Goal: Find specific page/section: Find specific page/section

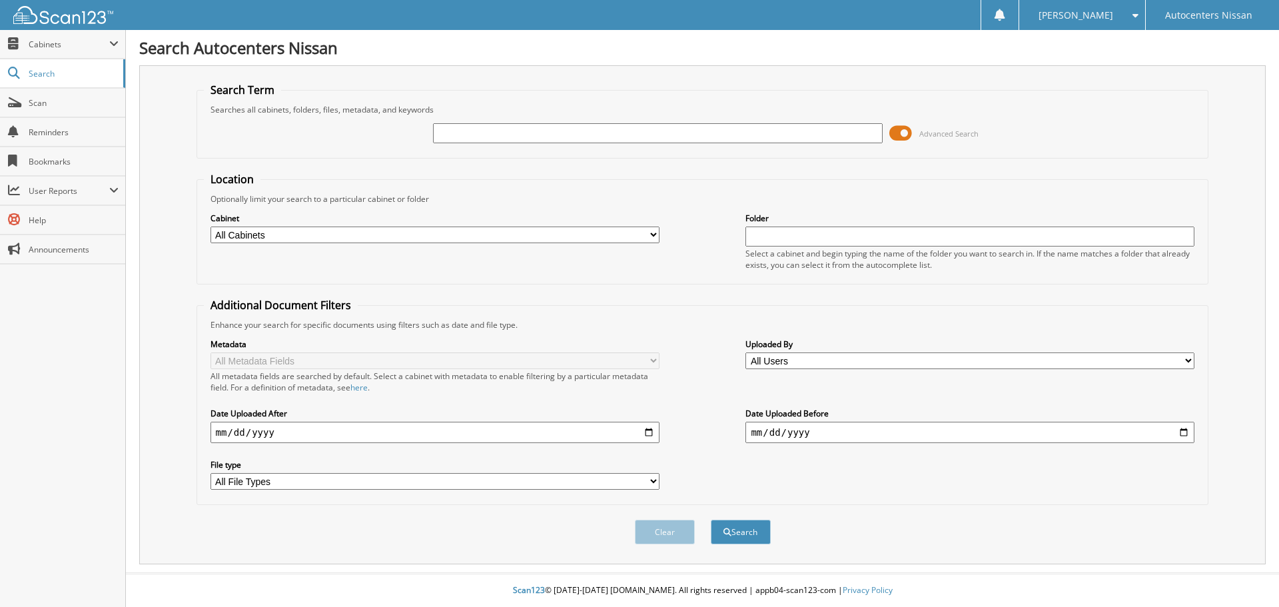
click at [446, 135] on input "text" at bounding box center [657, 133] width 449 height 20
type input "A01898"
click at [711, 520] on button "Search" at bounding box center [741, 532] width 60 height 25
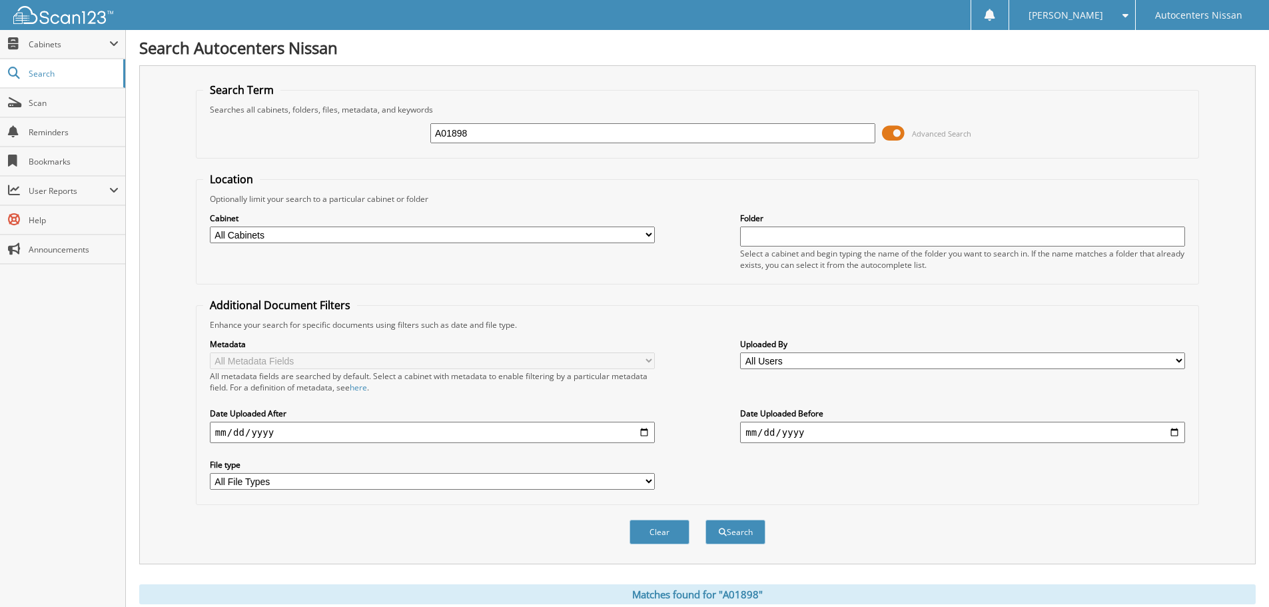
click at [649, 234] on select "All Cabinets ACCOUNTS PAYABLE ACCOUNTS RECEIVABLE CAR DEALS PARTS SERVICE RO TI…" at bounding box center [432, 235] width 445 height 17
select select "53786"
click at [210, 227] on select "All Cabinets ACCOUNTS PAYABLE ACCOUNTS RECEIVABLE CAR DEALS PARTS SERVICE RO TI…" at bounding box center [432, 235] width 445 height 17
click at [660, 529] on button "Clear" at bounding box center [660, 532] width 60 height 25
select select
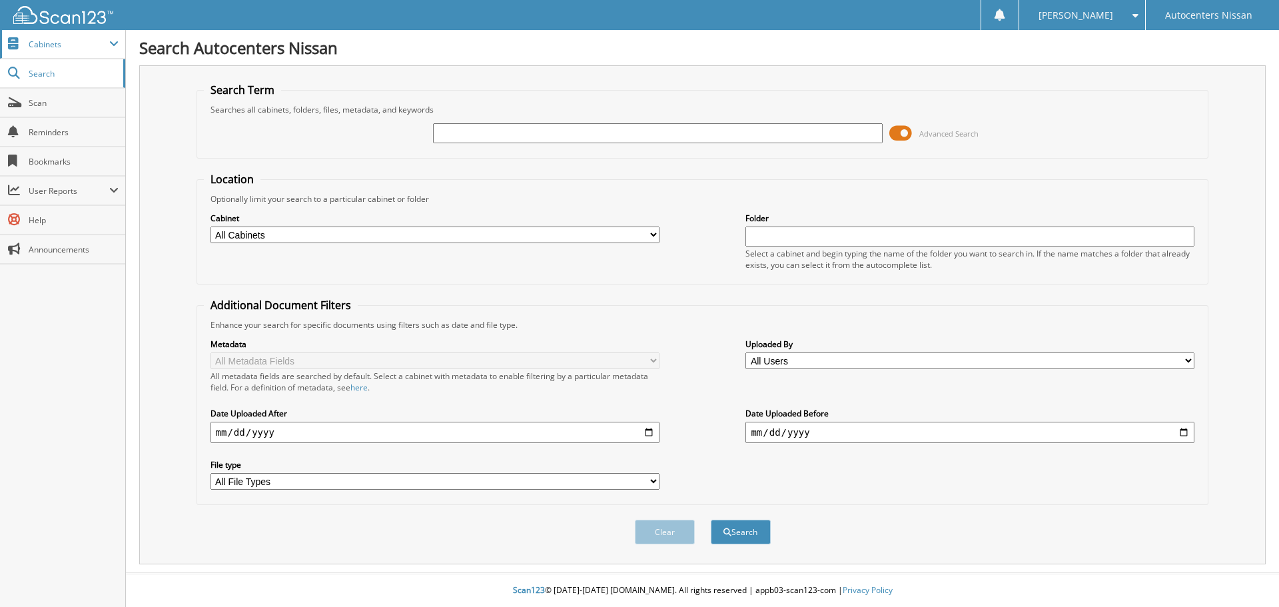
click at [113, 41] on span at bounding box center [113, 44] width 9 height 11
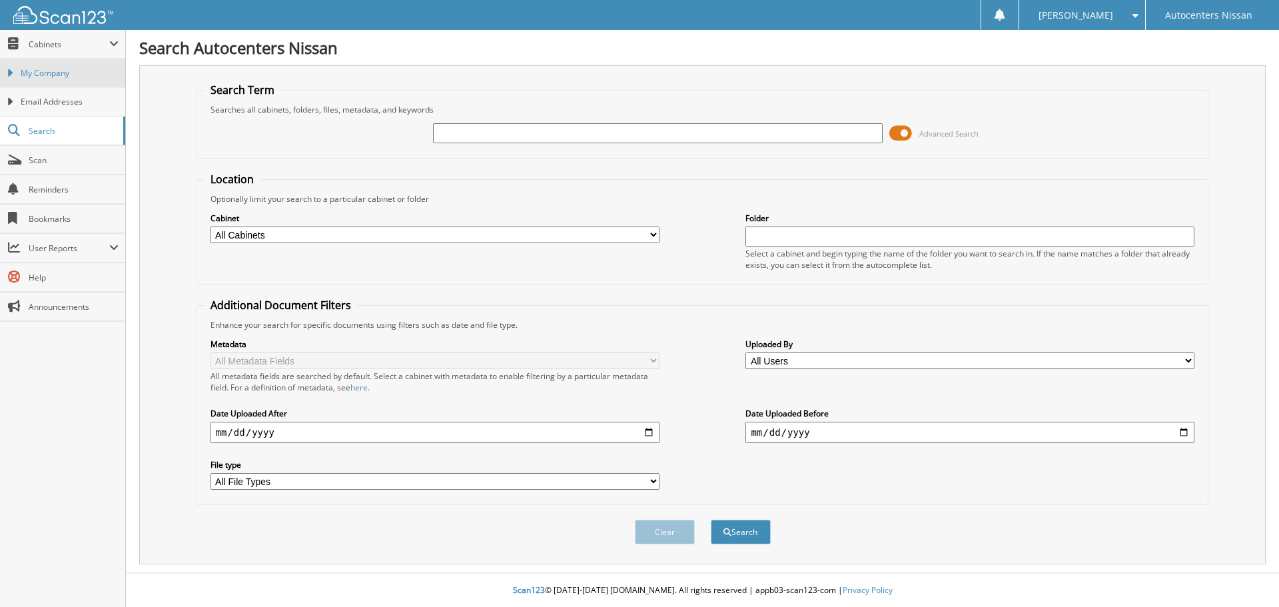
click at [54, 77] on span "My Company" at bounding box center [70, 73] width 98 height 12
